Goal: Task Accomplishment & Management: Manage account settings

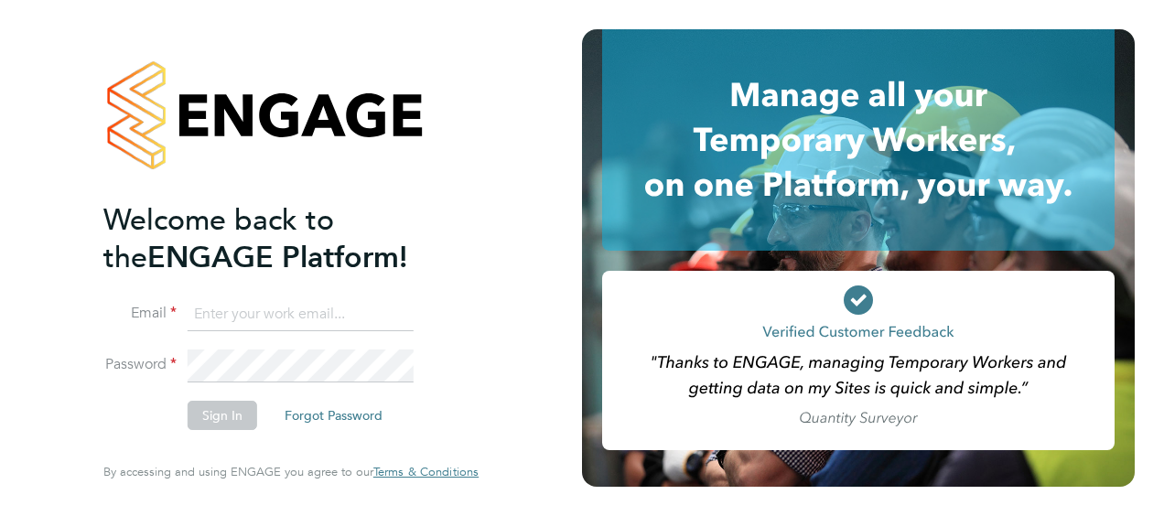
click at [263, 322] on input at bounding box center [301, 314] width 226 height 33
click at [389, 316] on input "j.hollinshead@wlv.ac.uk" at bounding box center [301, 314] width 226 height 33
drag, startPoint x: 399, startPoint y: 317, endPoint x: 4, endPoint y: 275, distance: 397.4
click at [4, 275] on div "Welcome back to the ENGAGE Platform! Email j.hollinshead@wlv.ac.uk Password Sig…" at bounding box center [291, 258] width 582 height 516
type input "joel.hollinshead@vistry.co.uk"
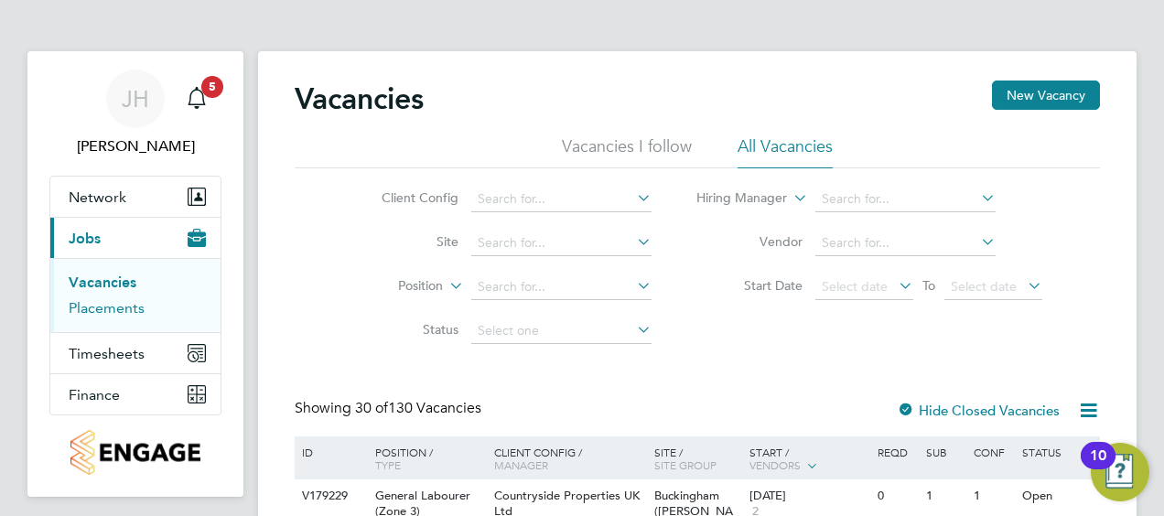
click at [126, 309] on link "Placements" at bounding box center [107, 307] width 76 height 17
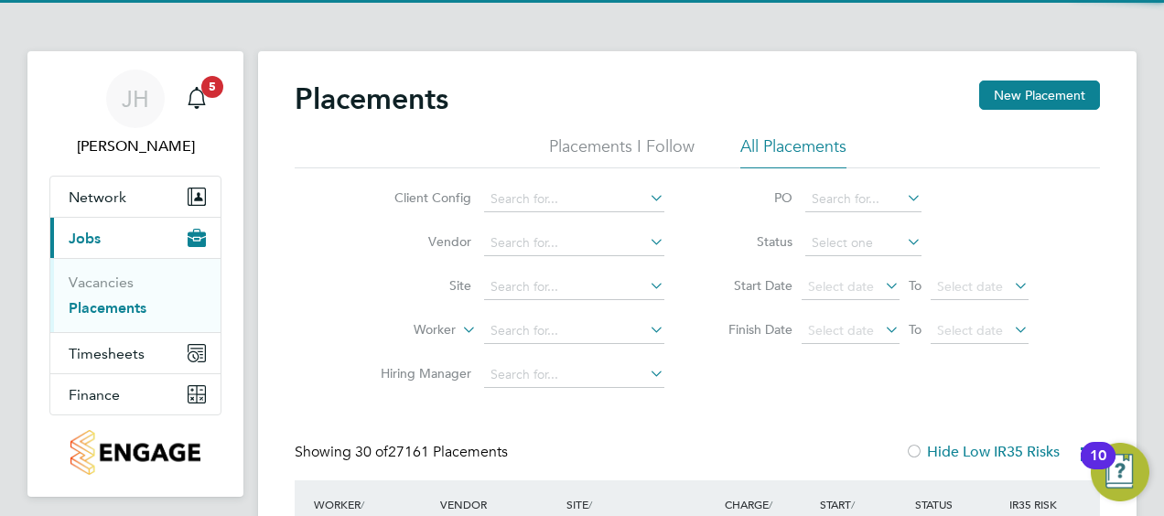
click at [543, 309] on li "Worker" at bounding box center [515, 331] width 344 height 44
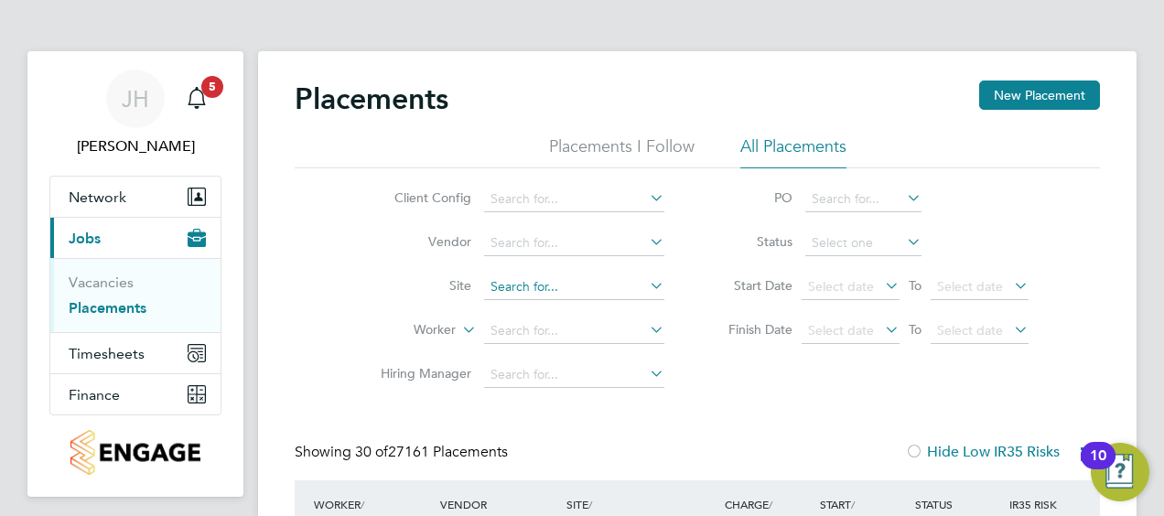
click at [568, 290] on input at bounding box center [574, 287] width 180 height 26
click at [543, 318] on li "[GEOGRAPHIC_DATA]" at bounding box center [574, 311] width 181 height 25
type input "[GEOGRAPHIC_DATA]"
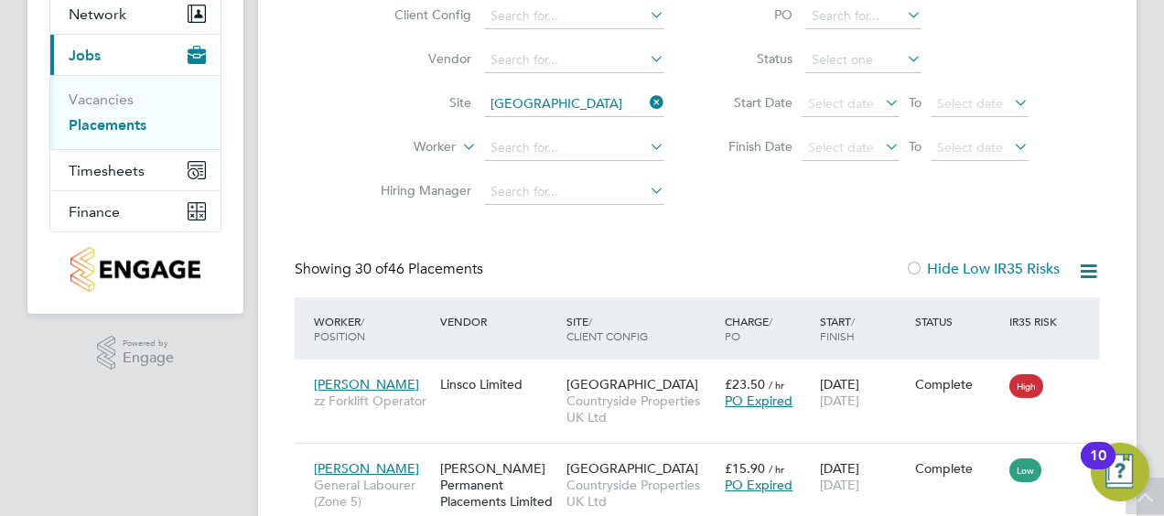
click at [903, 57] on icon at bounding box center [903, 59] width 0 height 26
click at [903, 53] on icon at bounding box center [903, 59] width 0 height 26
click at [891, 59] on input at bounding box center [863, 61] width 116 height 26
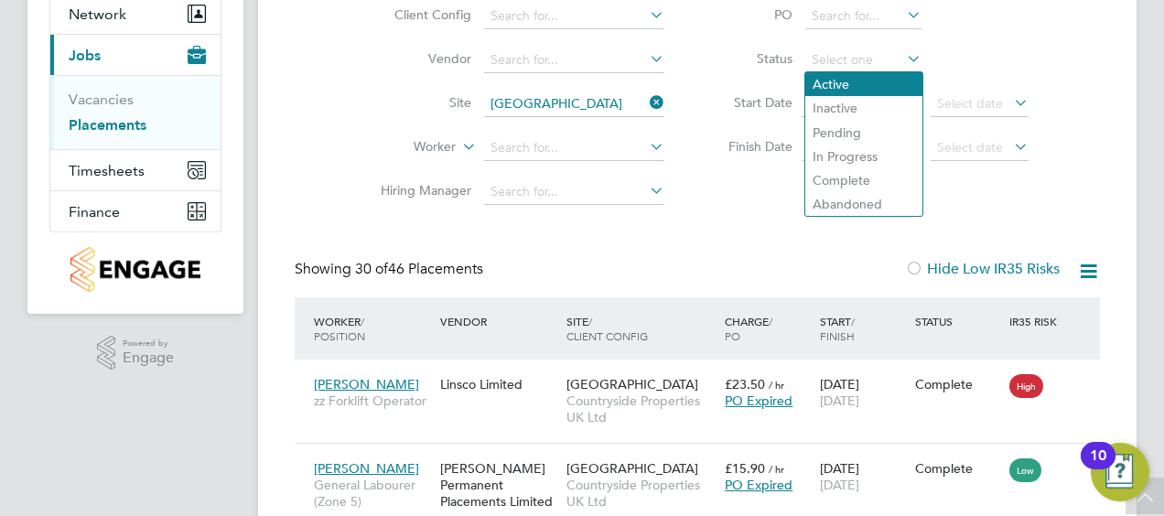
click at [846, 83] on li "Active" at bounding box center [863, 84] width 117 height 24
type input "Active"
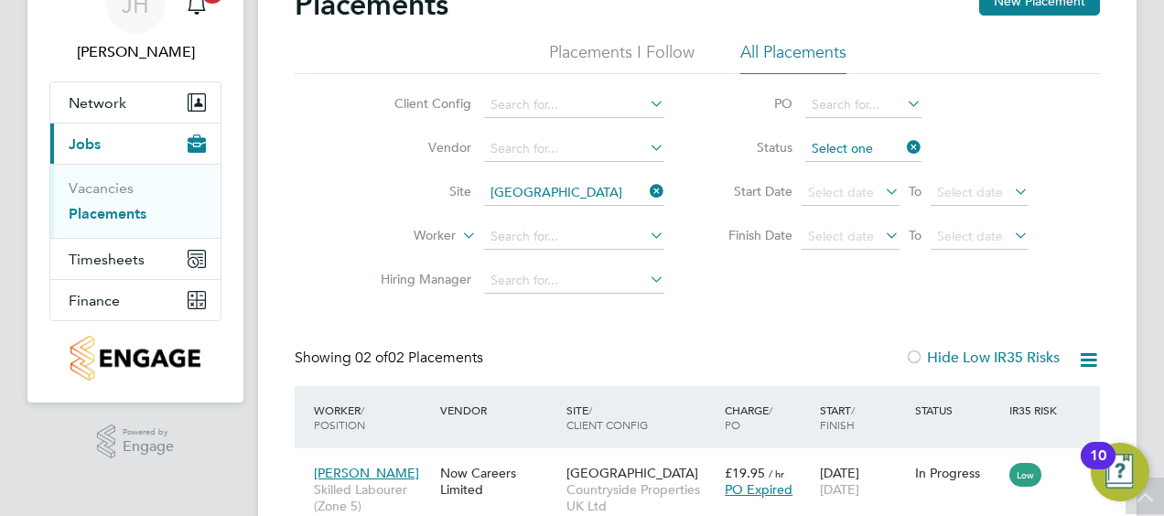
click at [862, 153] on input at bounding box center [863, 149] width 116 height 26
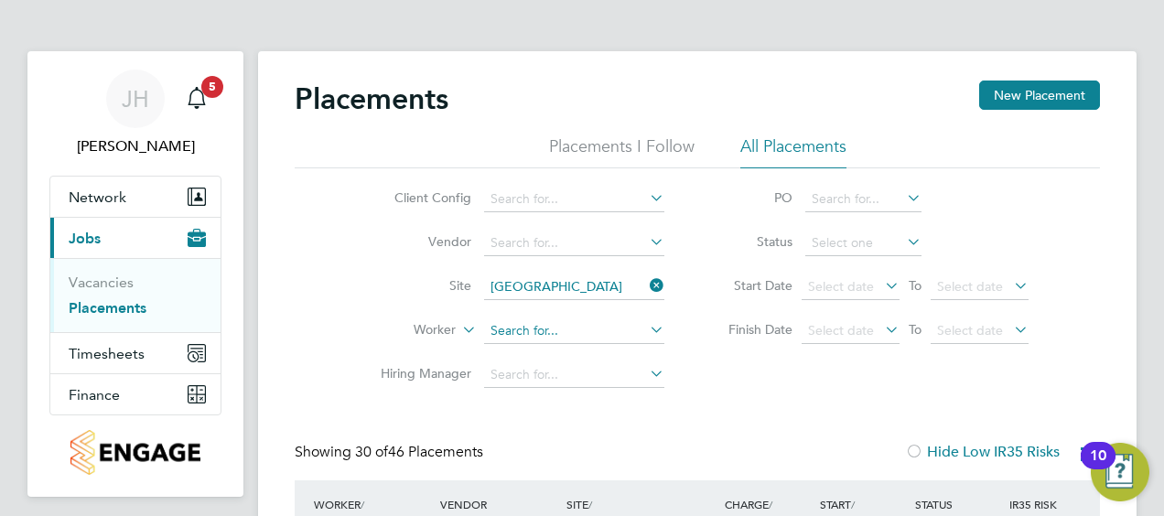
click at [517, 329] on input at bounding box center [574, 331] width 180 height 26
click at [586, 513] on li "[PERSON_NAME] enry" at bounding box center [603, 504] width 239 height 25
type input "[PERSON_NAME]"
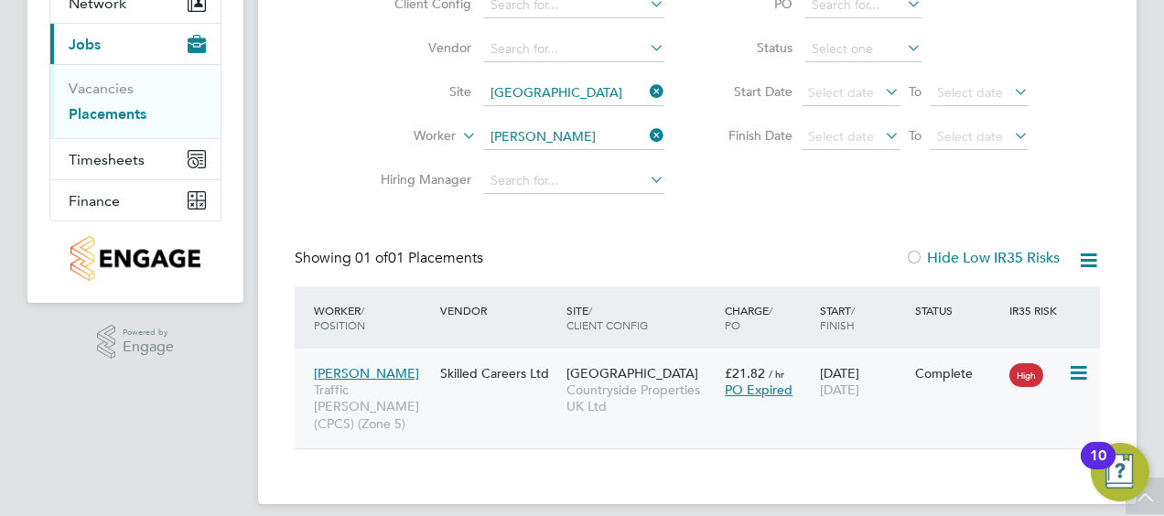
click at [1072, 364] on icon at bounding box center [1077, 373] width 18 height 22
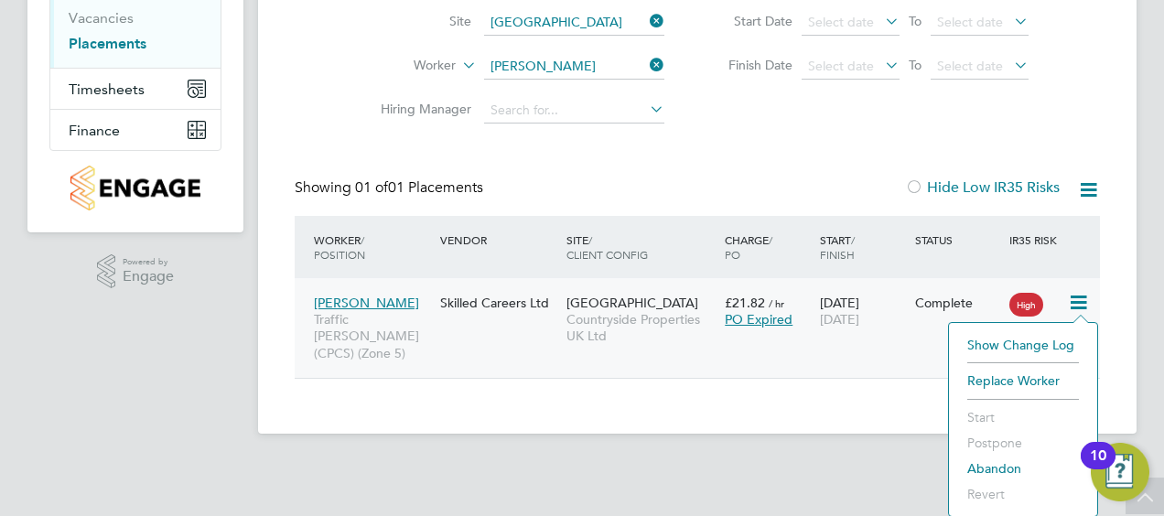
click at [454, 304] on div "Skilled Careers Ltd" at bounding box center [498, 302] width 126 height 35
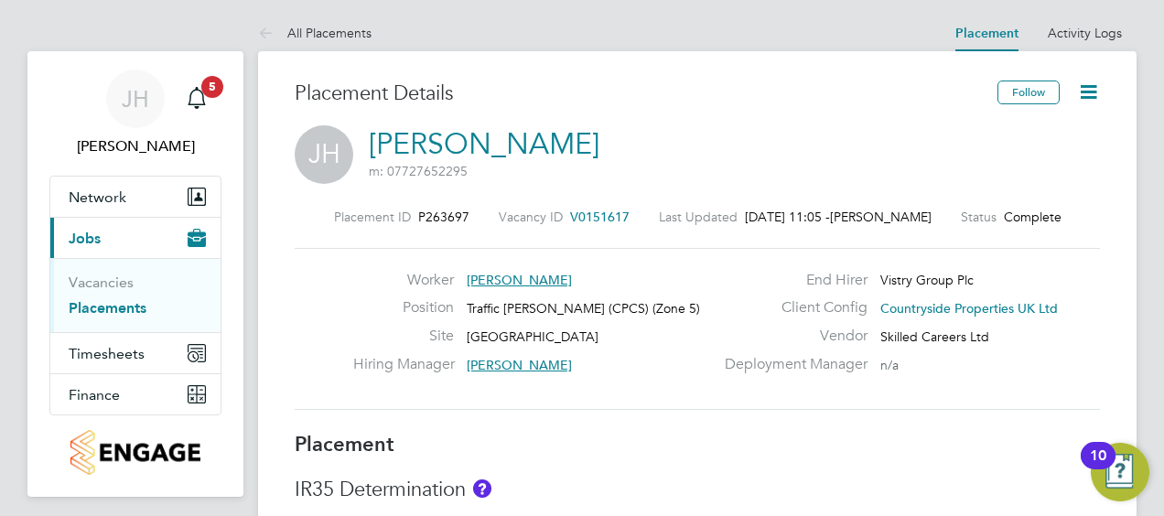
click at [1086, 86] on icon at bounding box center [1088, 92] width 23 height 23
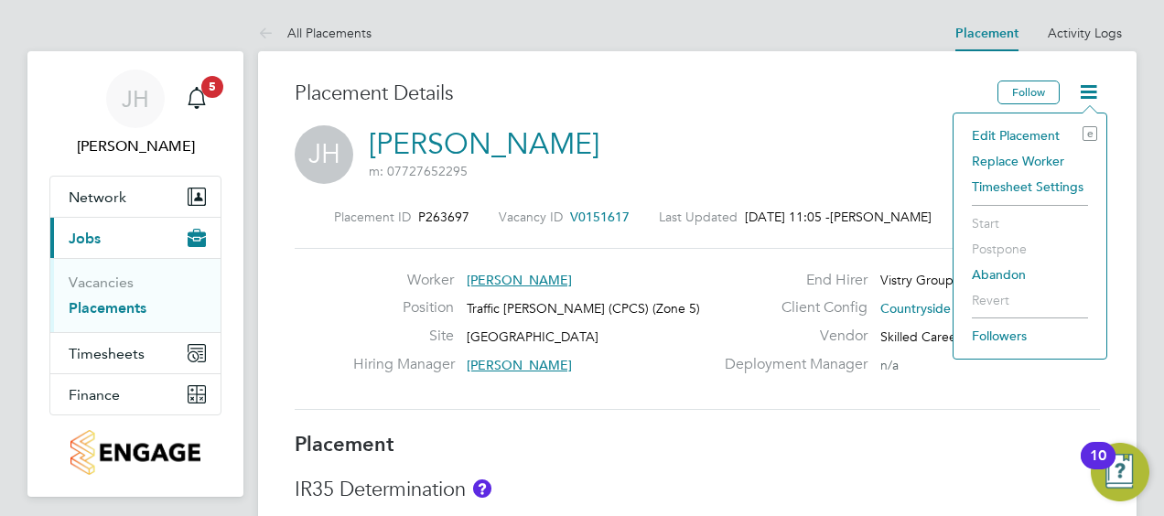
click at [1036, 134] on li "Edit Placement e" at bounding box center [1029, 136] width 134 height 26
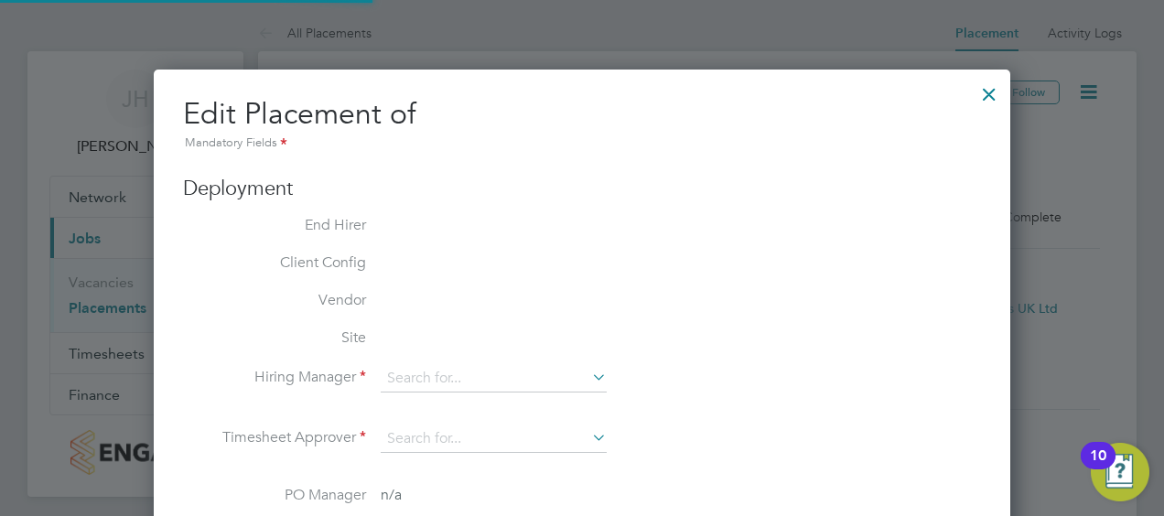
type input "Ben Ioannou"
type input "[DATE]"
type input "07:30"
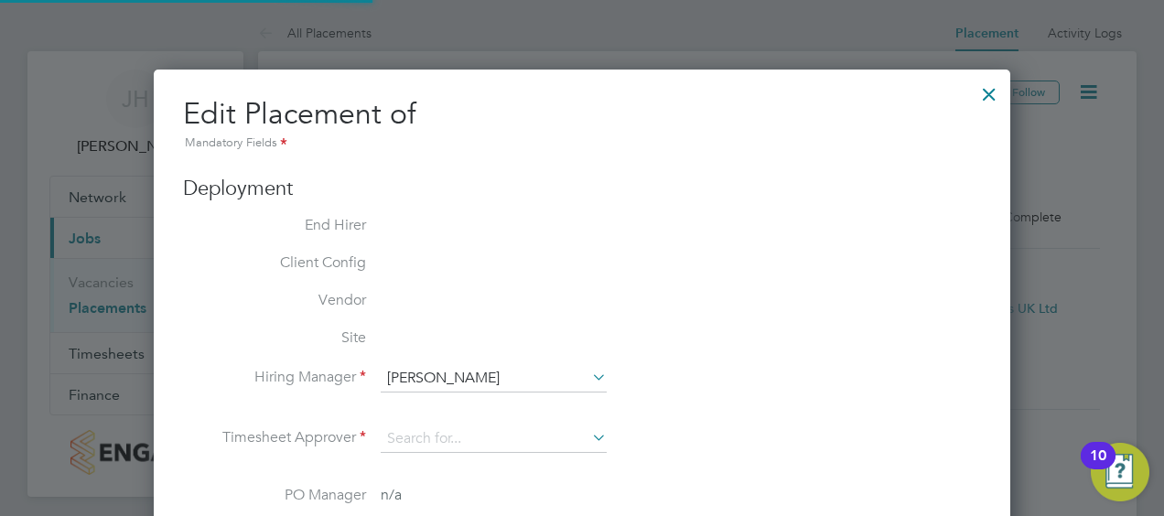
type input "16:30"
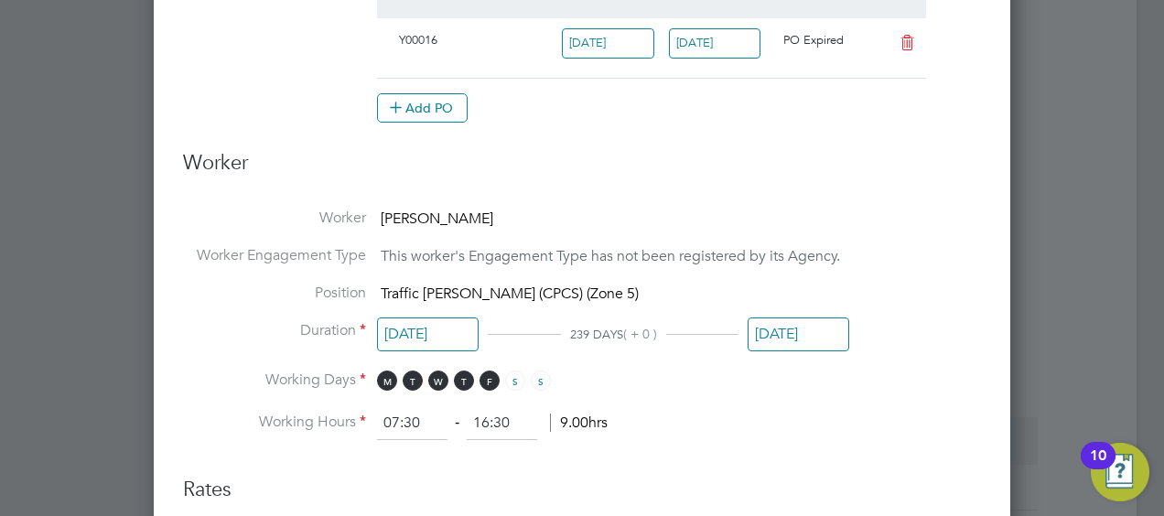
click at [803, 328] on input "[DATE]" at bounding box center [798, 334] width 102 height 34
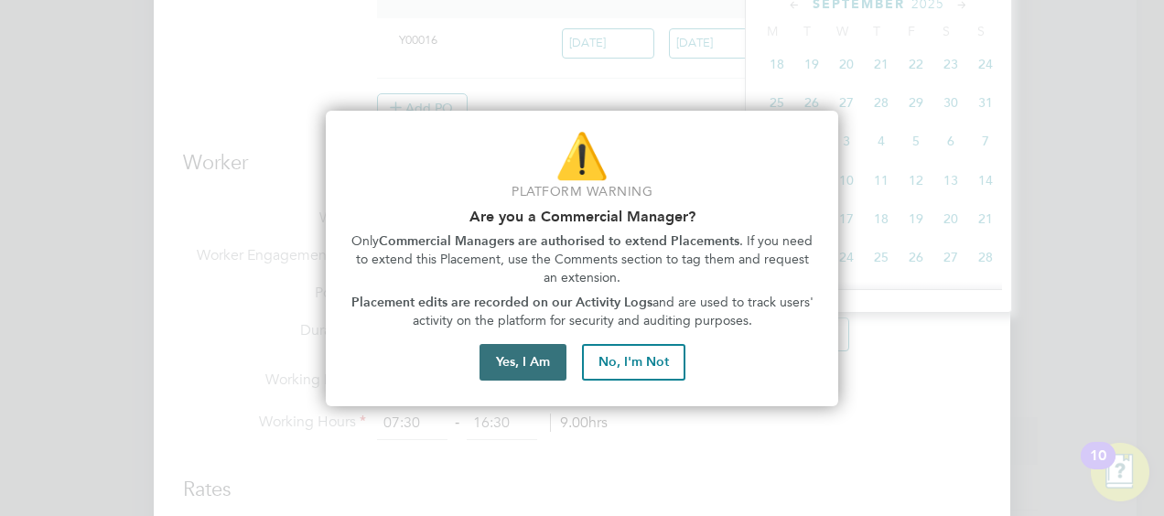
click at [542, 352] on button "Yes, I Am" at bounding box center [522, 362] width 87 height 37
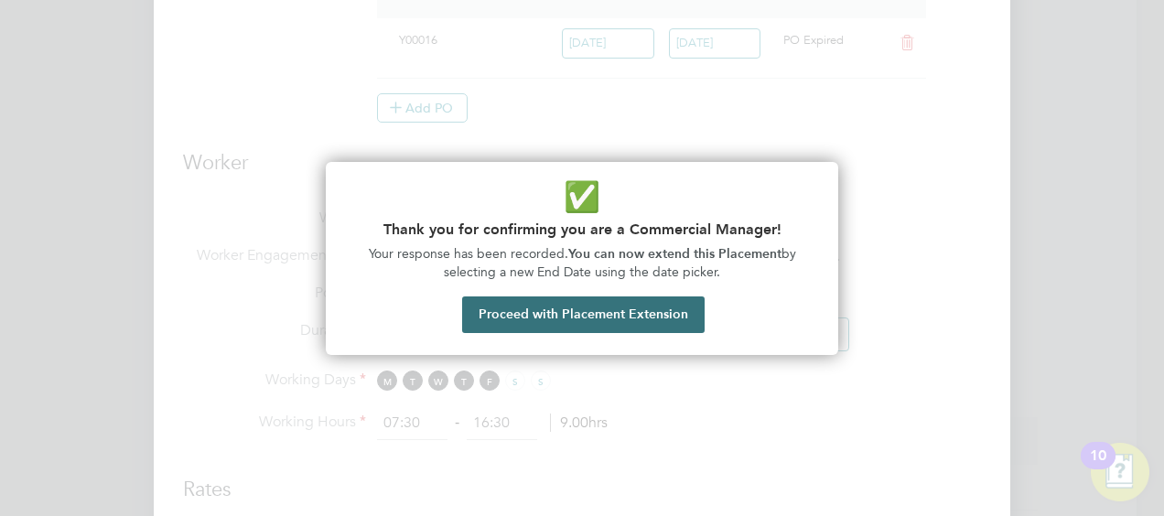
click at [618, 313] on button "Proceed with Placement Extension" at bounding box center [583, 314] width 242 height 37
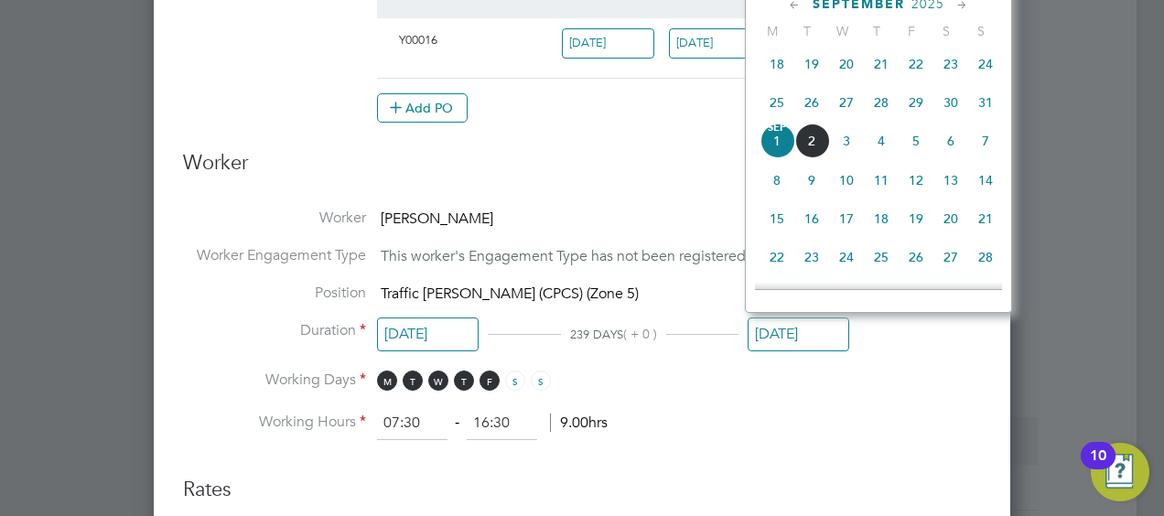
click at [963, 3] on icon at bounding box center [961, 5] width 17 height 20
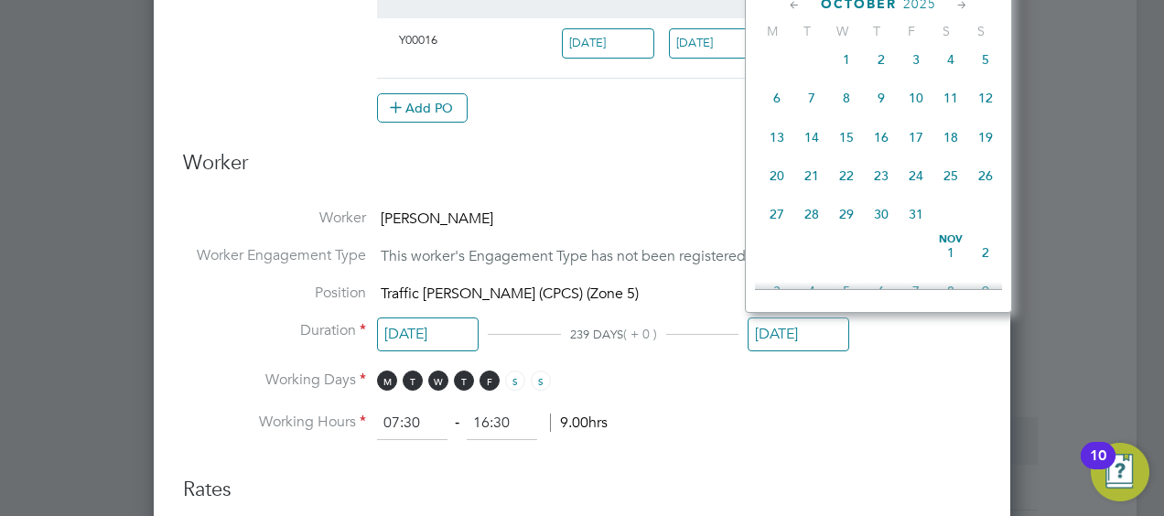
click at [963, 3] on icon at bounding box center [961, 5] width 17 height 20
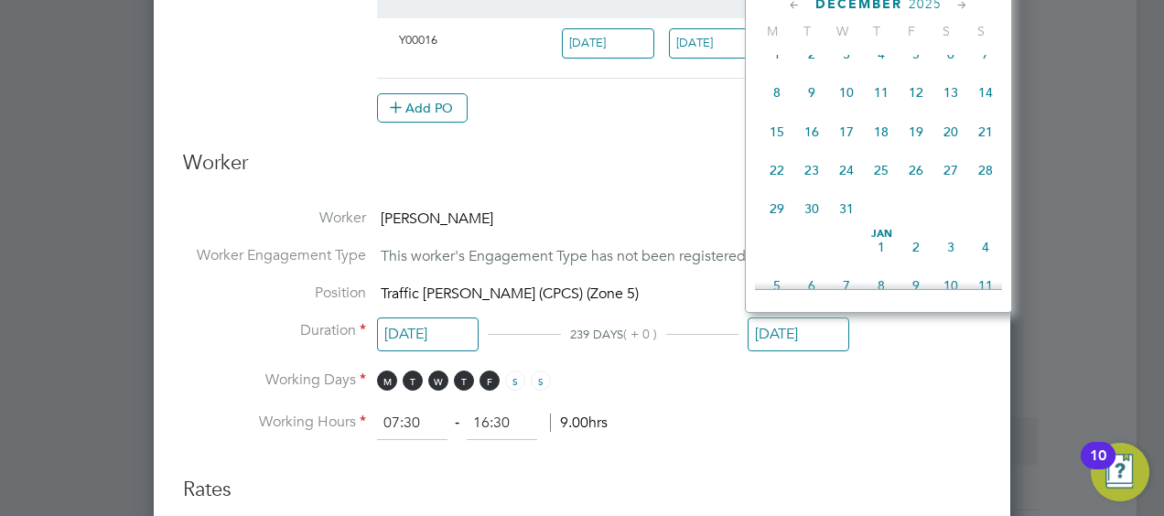
click at [842, 223] on span "31" at bounding box center [846, 208] width 35 height 35
type input "31 Dec 2025"
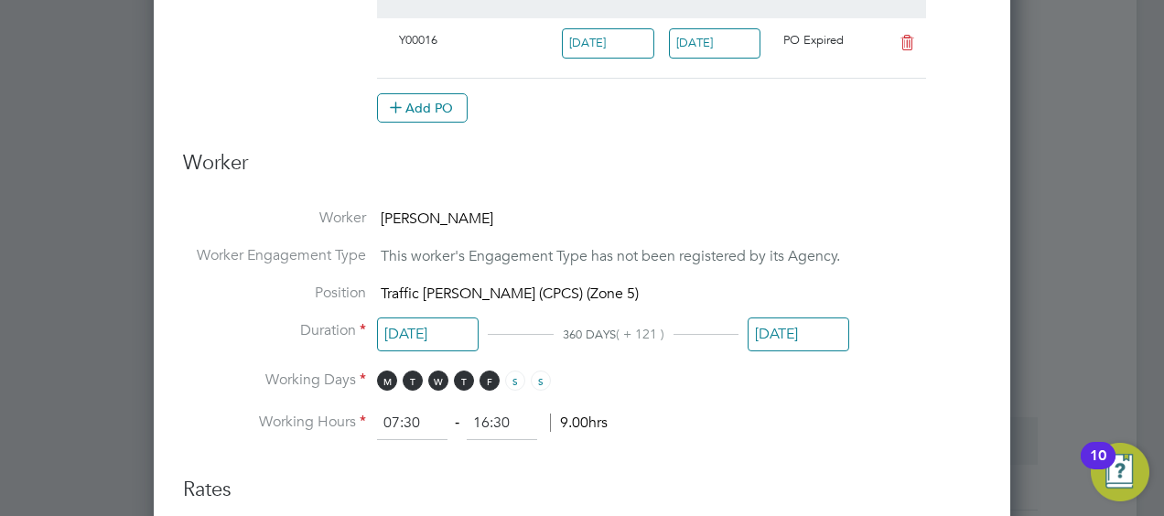
click at [887, 384] on li "Working Days M T W T F S S" at bounding box center [582, 390] width 798 height 38
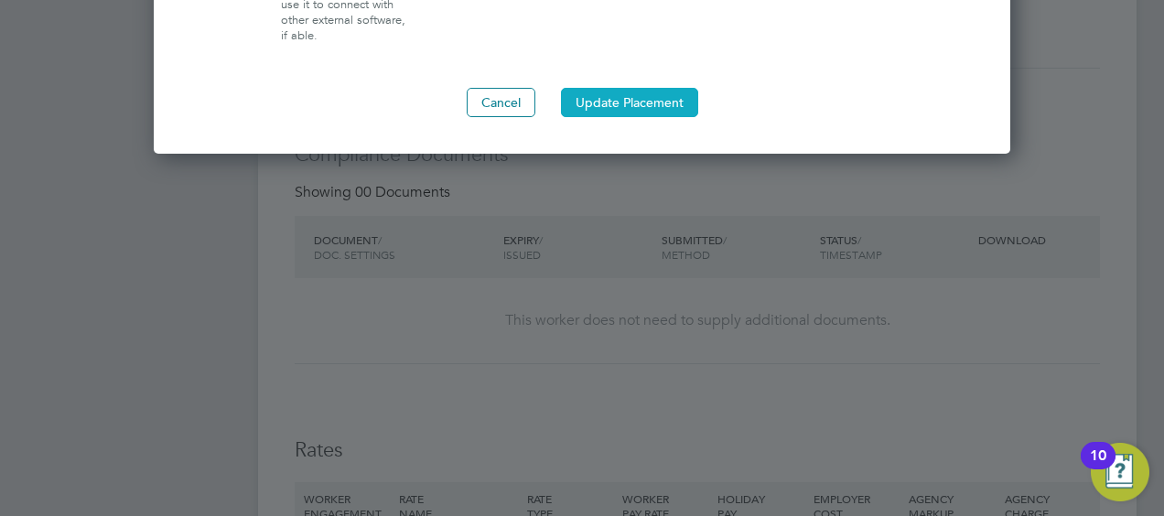
click at [610, 101] on button "Update Placement" at bounding box center [629, 102] width 137 height 29
